Goal: Transaction & Acquisition: Purchase product/service

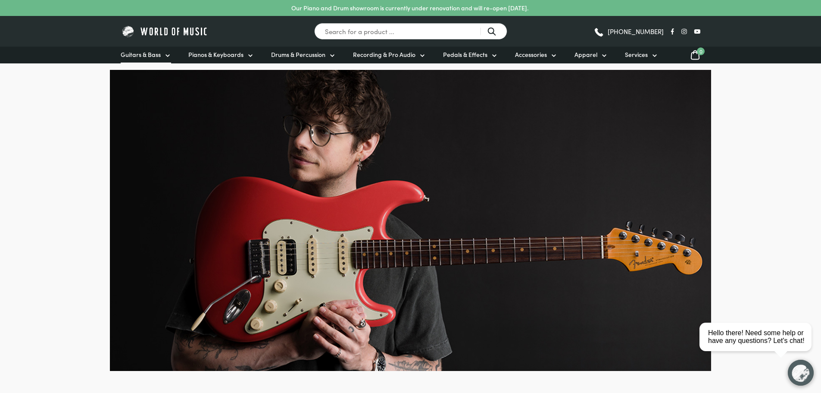
click at [156, 59] on span "Guitars & Bass" at bounding box center [141, 54] width 40 height 9
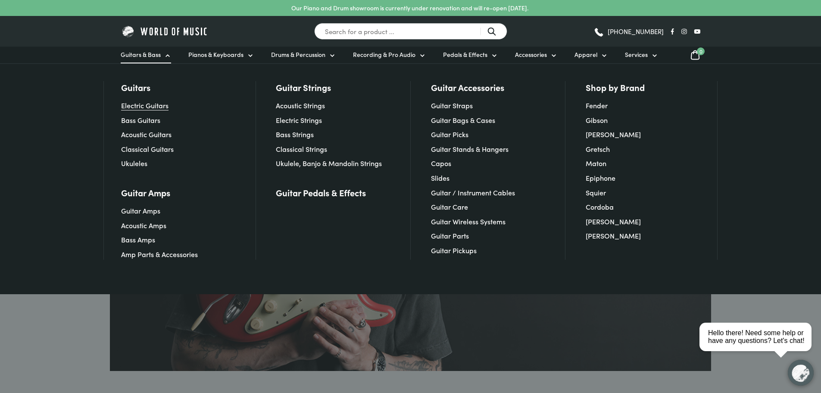
click at [150, 108] on link "Electric Guitars" at bounding box center [144, 104] width 47 height 9
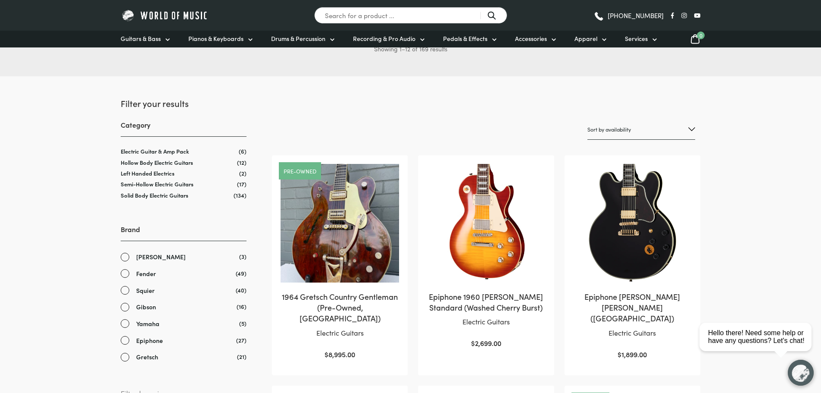
scroll to position [86, 0]
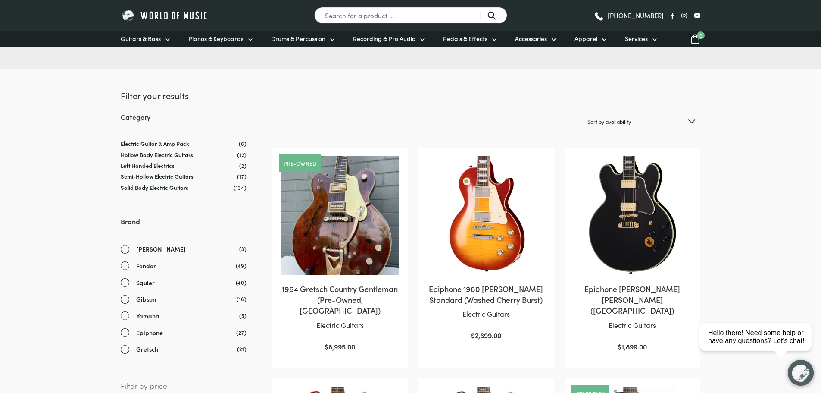
click at [612, 118] on select "Sort by popularity Sort by average rating Sort by latest Sort by price: low to …" at bounding box center [642, 122] width 108 height 20
select select "price"
click at [588, 112] on select "Sort by popularity Sort by average rating Sort by latest Sort by price: low to …" at bounding box center [642, 122] width 108 height 20
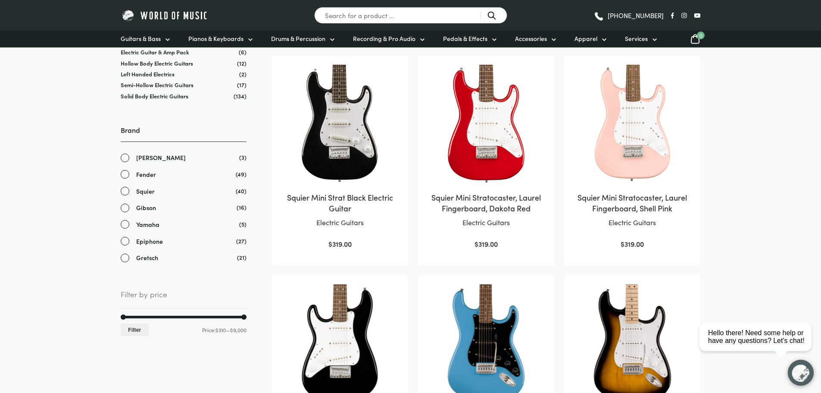
scroll to position [172, 0]
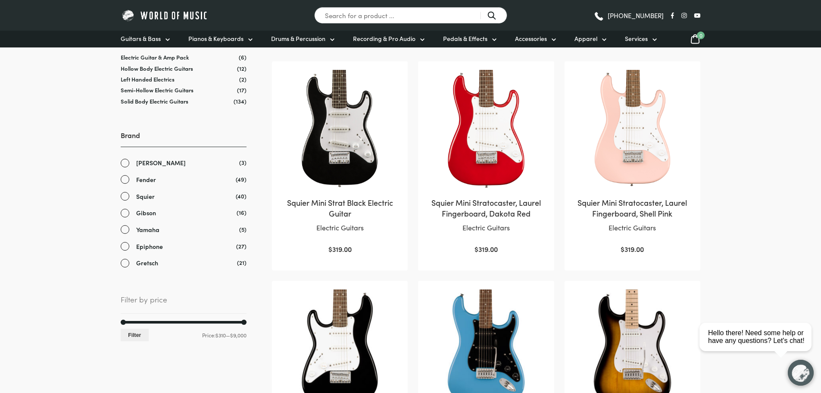
click at [126, 164] on link "[PERSON_NAME]" at bounding box center [184, 163] width 126 height 10
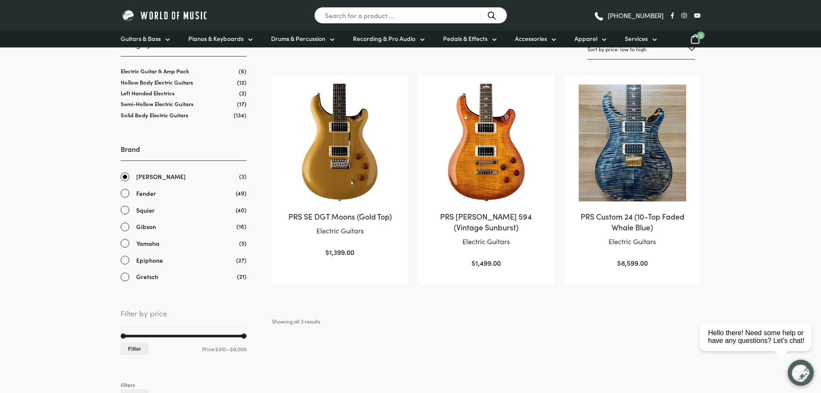
scroll to position [172, 0]
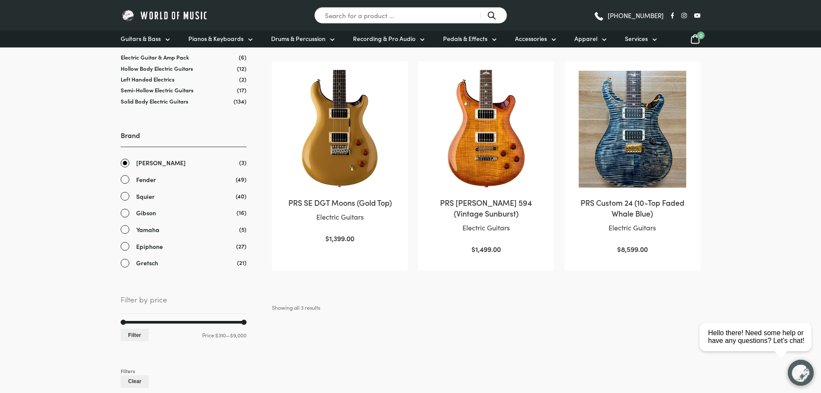
click at [126, 163] on link "[PERSON_NAME]" at bounding box center [184, 163] width 126 height 10
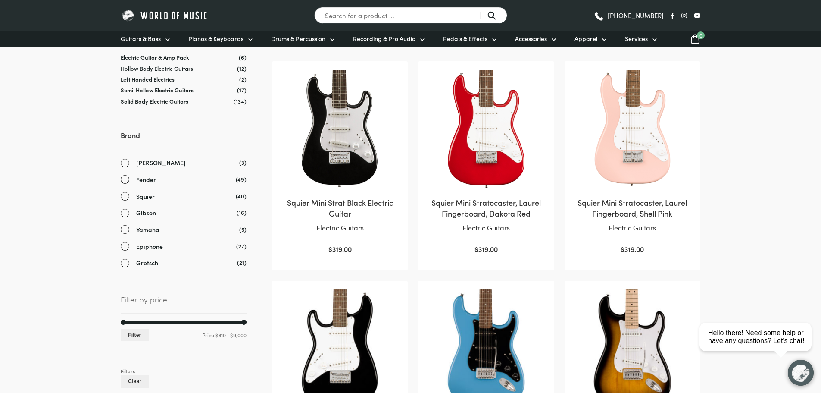
click at [128, 176] on link "Fender" at bounding box center [184, 180] width 126 height 10
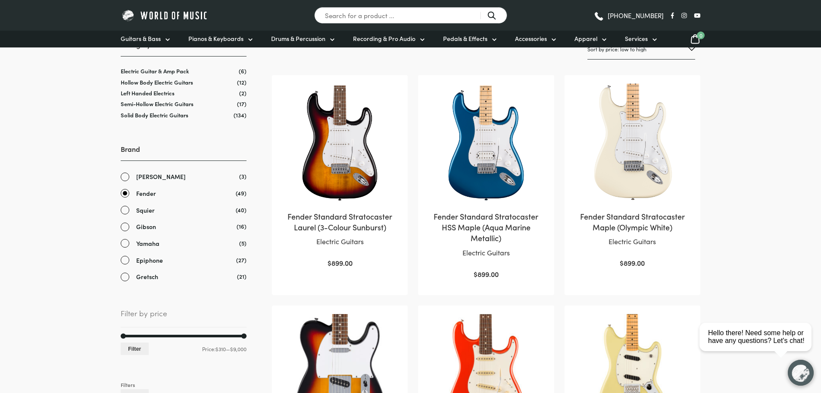
scroll to position [172, 0]
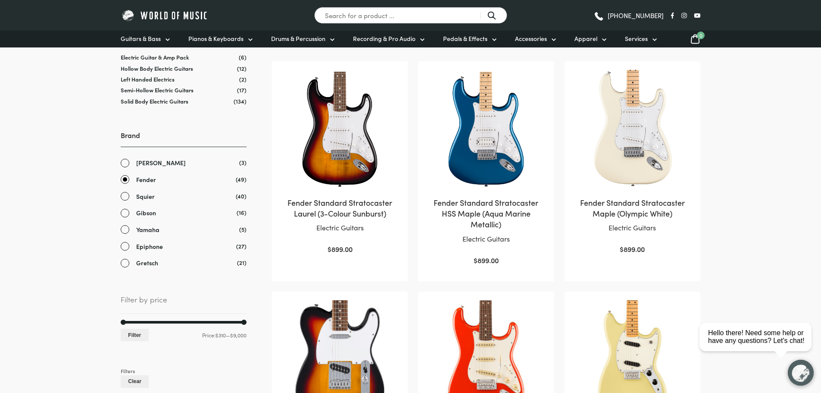
click at [128, 176] on link "Fender" at bounding box center [184, 180] width 126 height 10
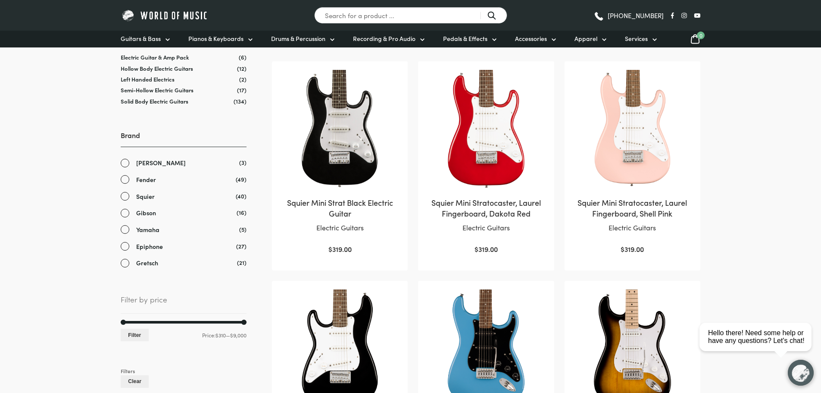
click at [121, 198] on link "Squier" at bounding box center [184, 196] width 126 height 10
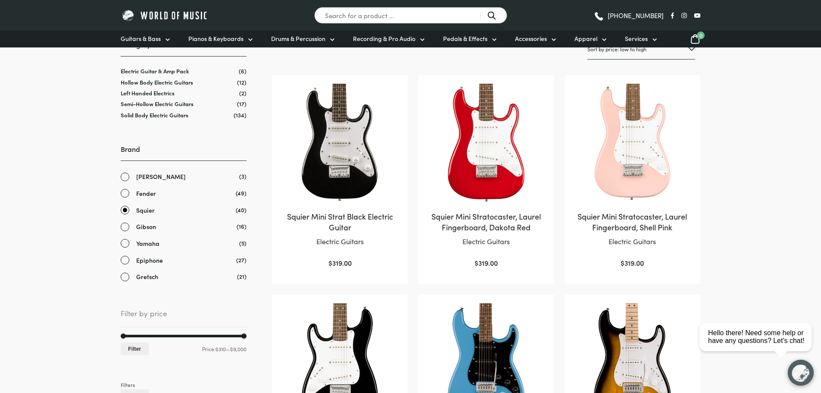
scroll to position [172, 0]
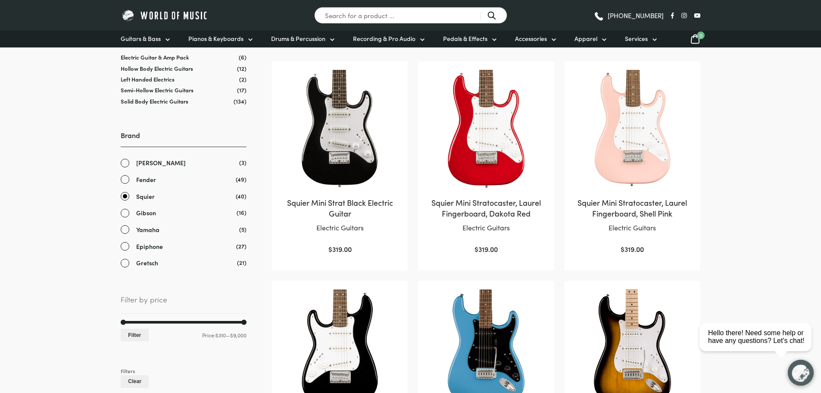
click at [121, 198] on link "Squier" at bounding box center [184, 196] width 126 height 10
click at [124, 214] on link "Gibson" at bounding box center [184, 213] width 126 height 10
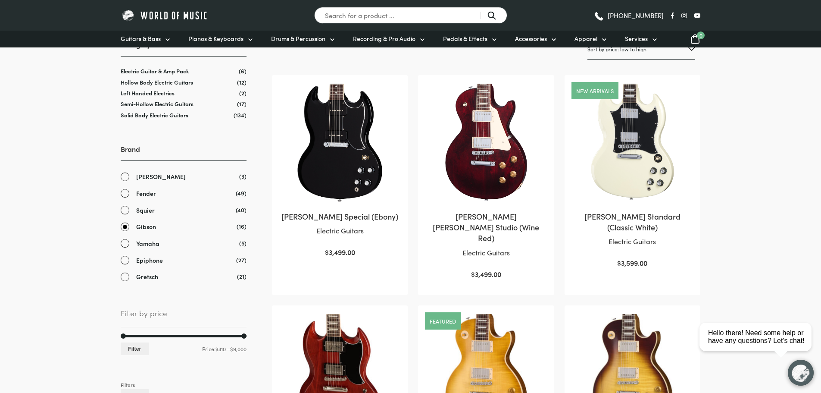
scroll to position [172, 0]
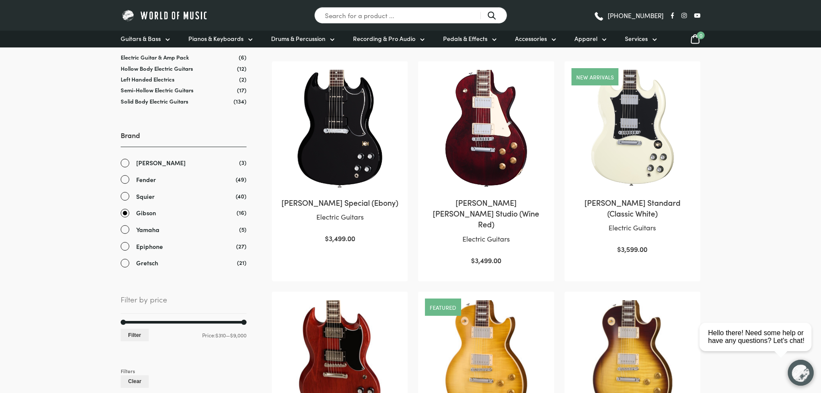
click at [124, 214] on link "Gibson" at bounding box center [184, 213] width 126 height 10
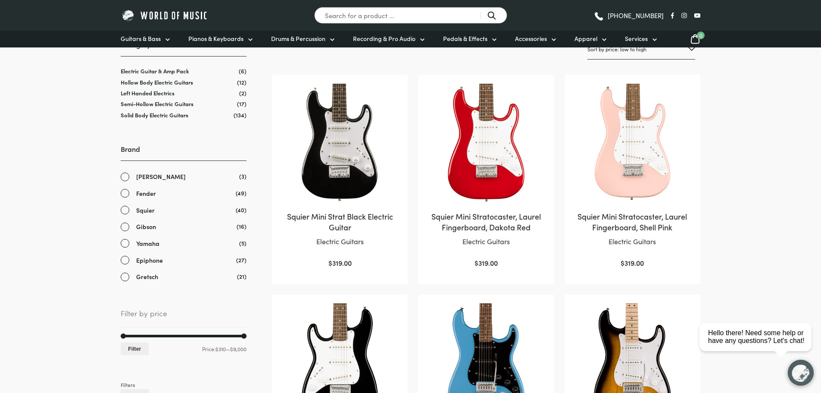
scroll to position [172, 0]
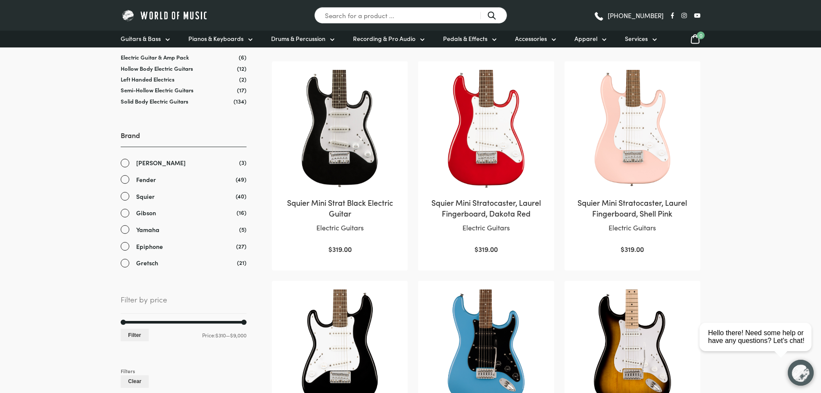
click at [123, 230] on link "Yamaha" at bounding box center [184, 230] width 126 height 10
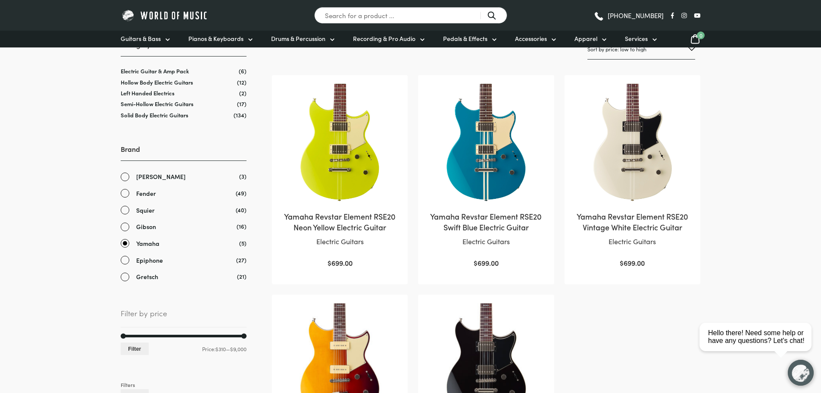
scroll to position [172, 0]
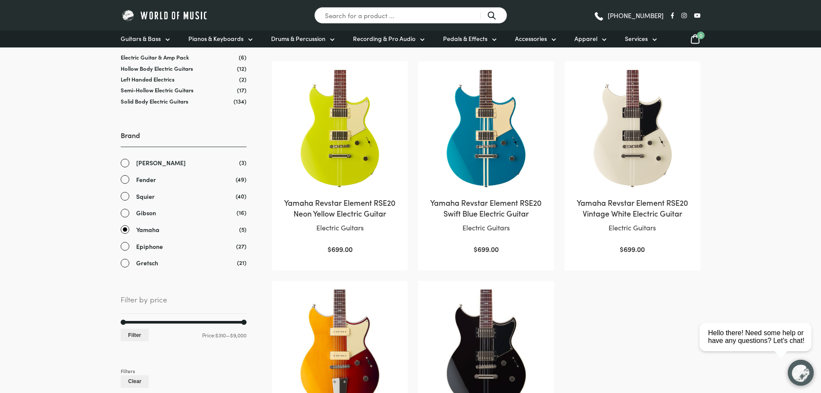
click at [130, 230] on link "Yamaha" at bounding box center [184, 230] width 126 height 10
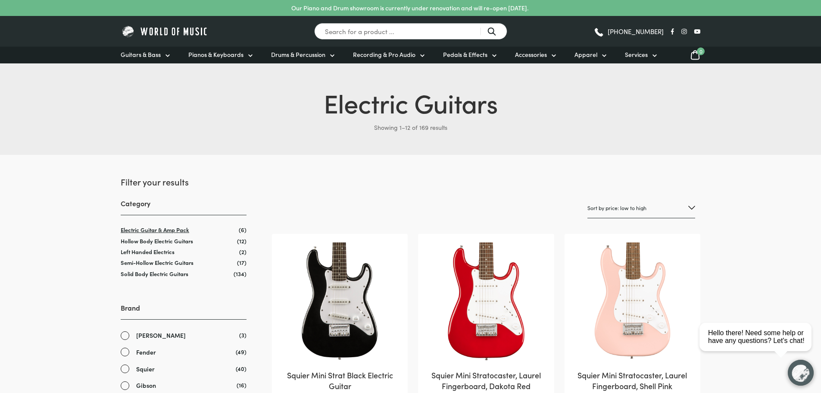
click at [170, 231] on link "Electric Guitar & Amp Pack" at bounding box center [155, 229] width 69 height 8
